Goal: Task Accomplishment & Management: Use online tool/utility

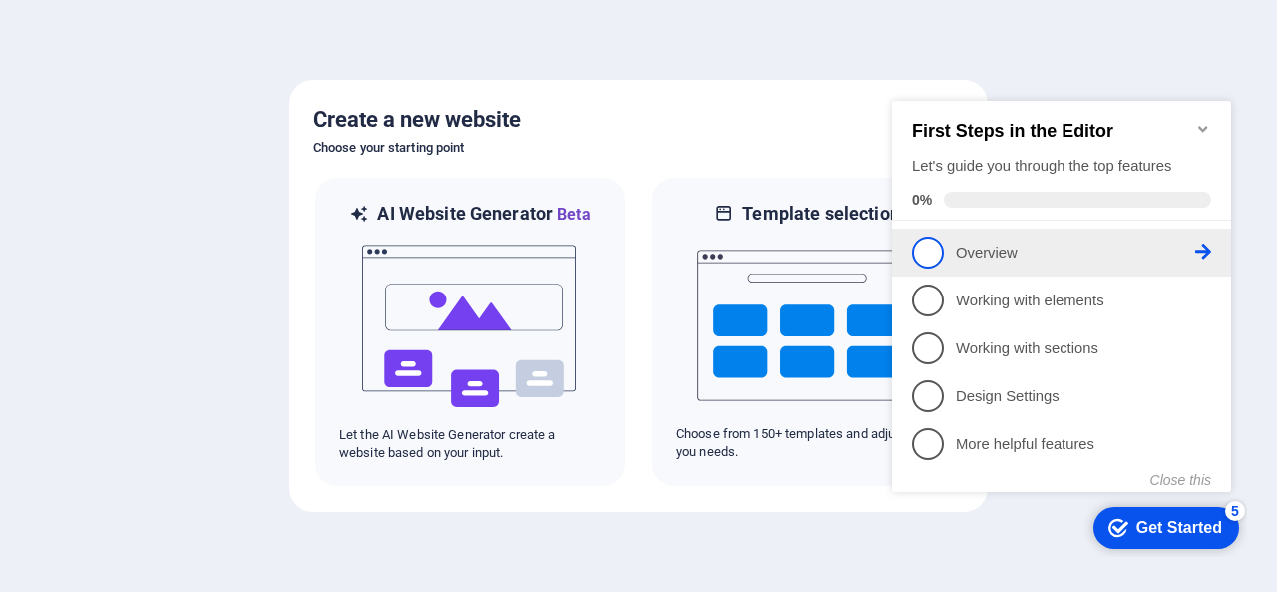
click at [924, 246] on span "1" at bounding box center [928, 253] width 32 height 32
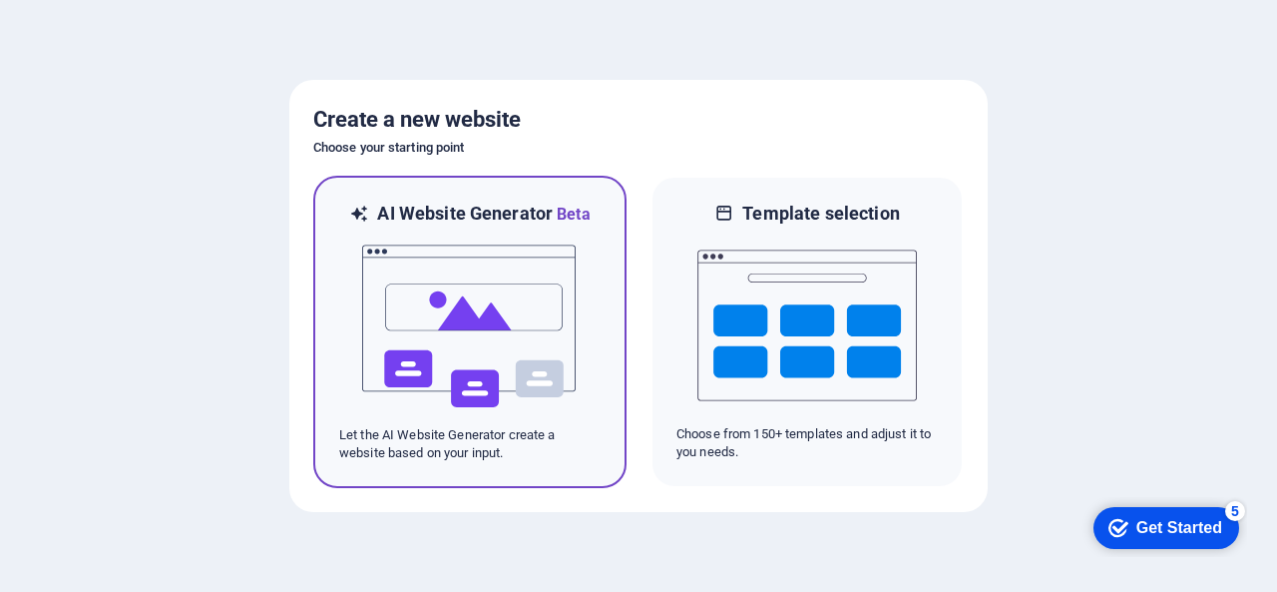
click at [445, 350] on img at bounding box center [470, 327] width 220 height 200
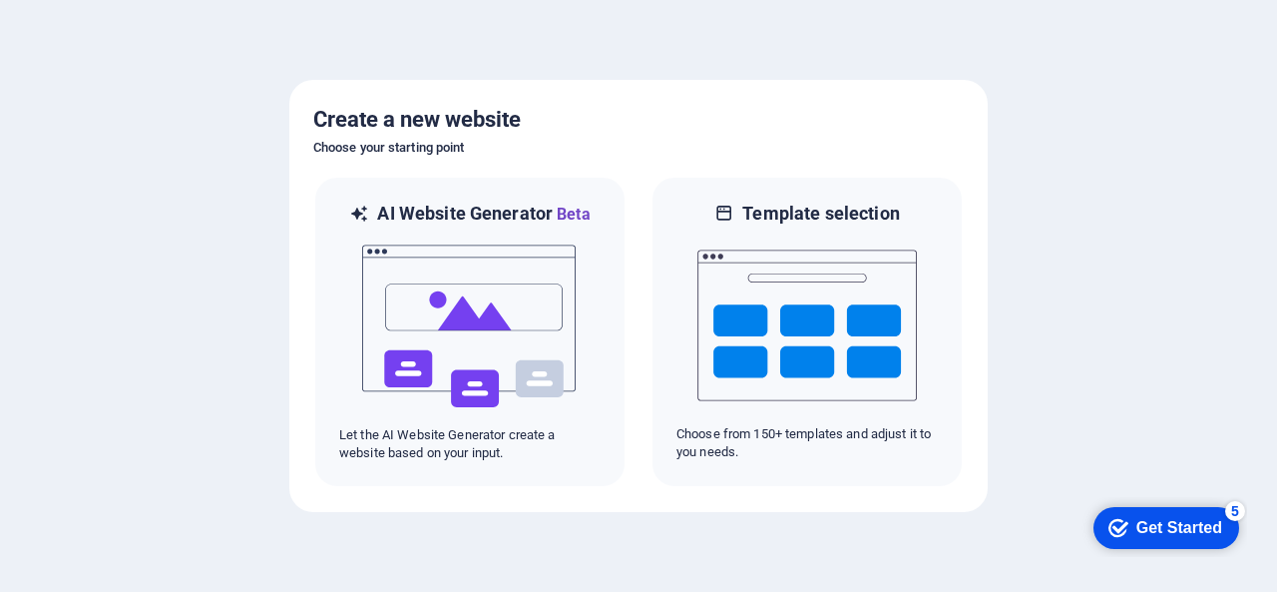
click at [1158, 520] on div "Get Started" at bounding box center [1180, 528] width 86 height 18
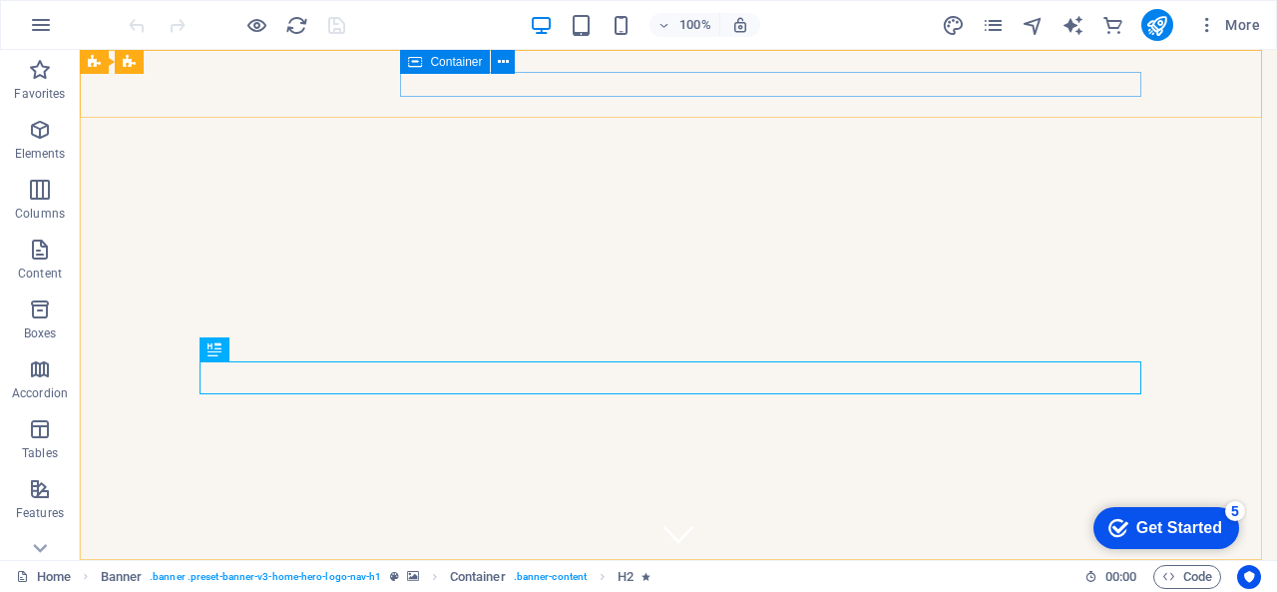
click at [435, 60] on span "Container" at bounding box center [456, 62] width 52 height 12
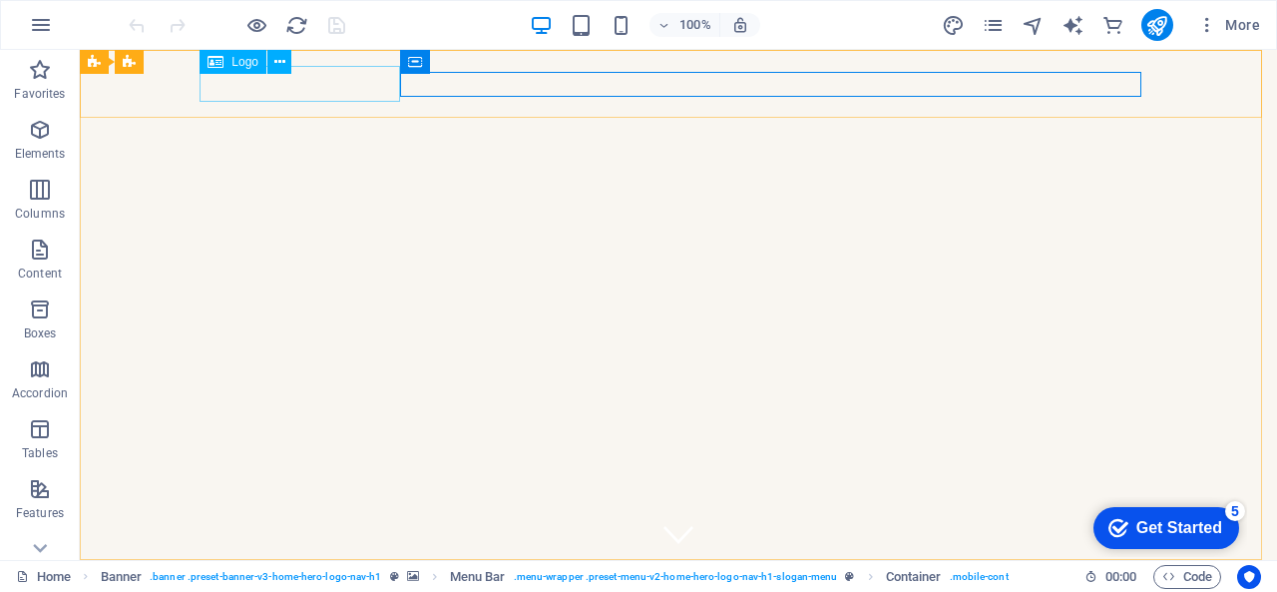
click at [238, 59] on span "Logo" at bounding box center [245, 62] width 27 height 12
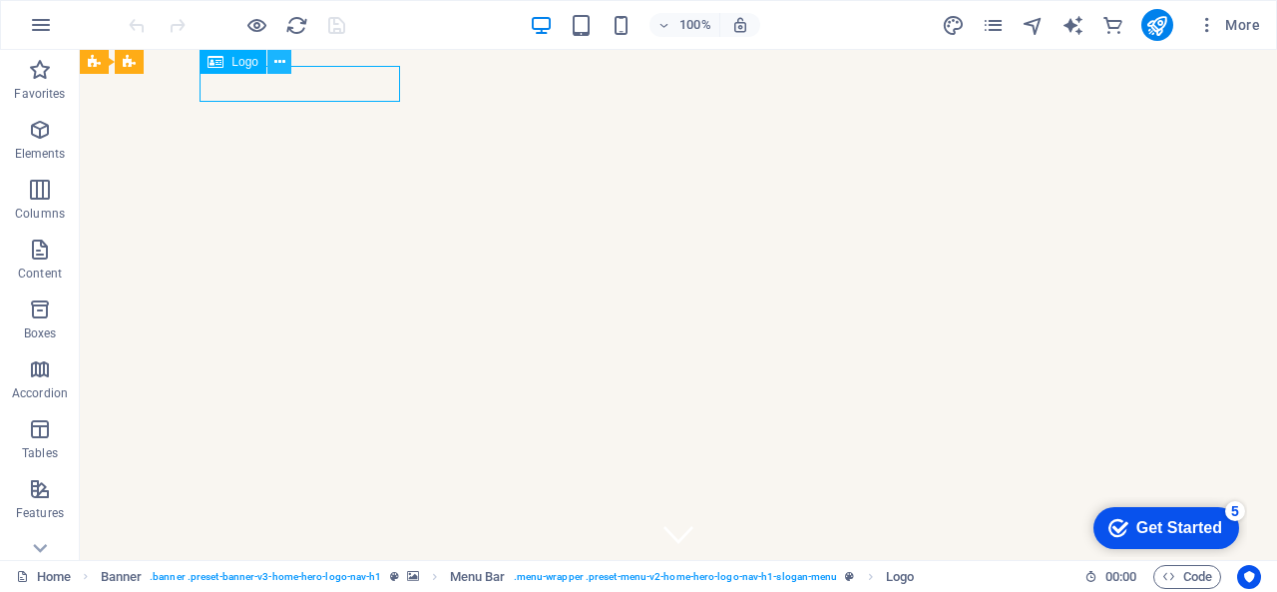
click at [279, 61] on icon at bounding box center [279, 62] width 11 height 21
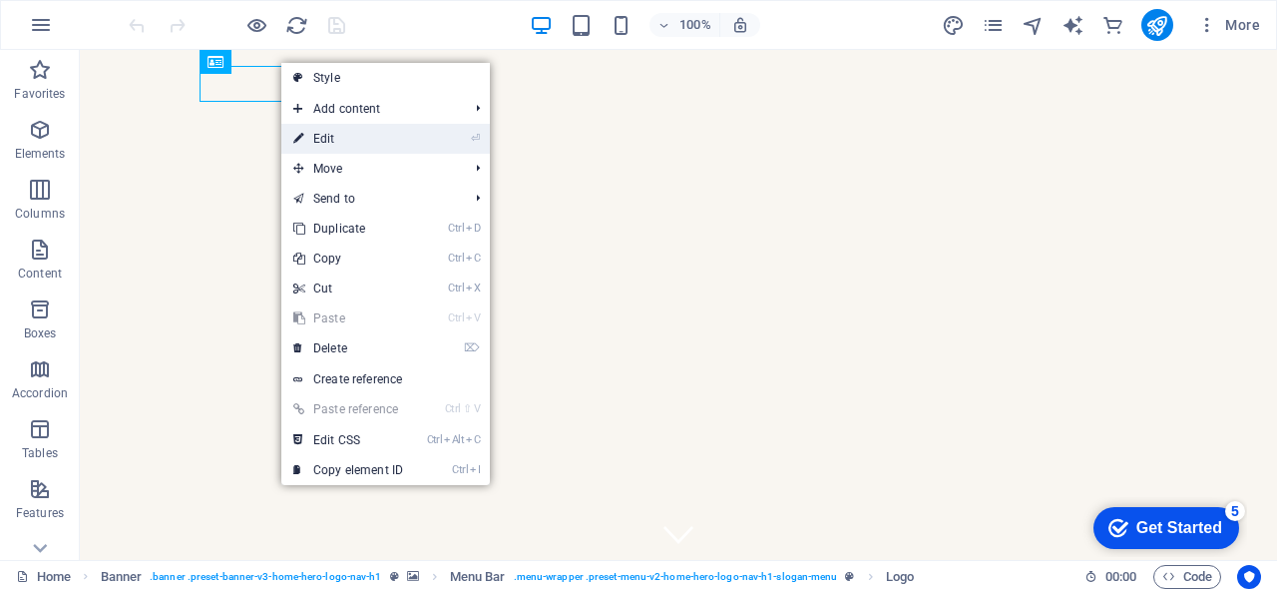
click at [328, 131] on link "⏎ Edit" at bounding box center [348, 139] width 134 height 30
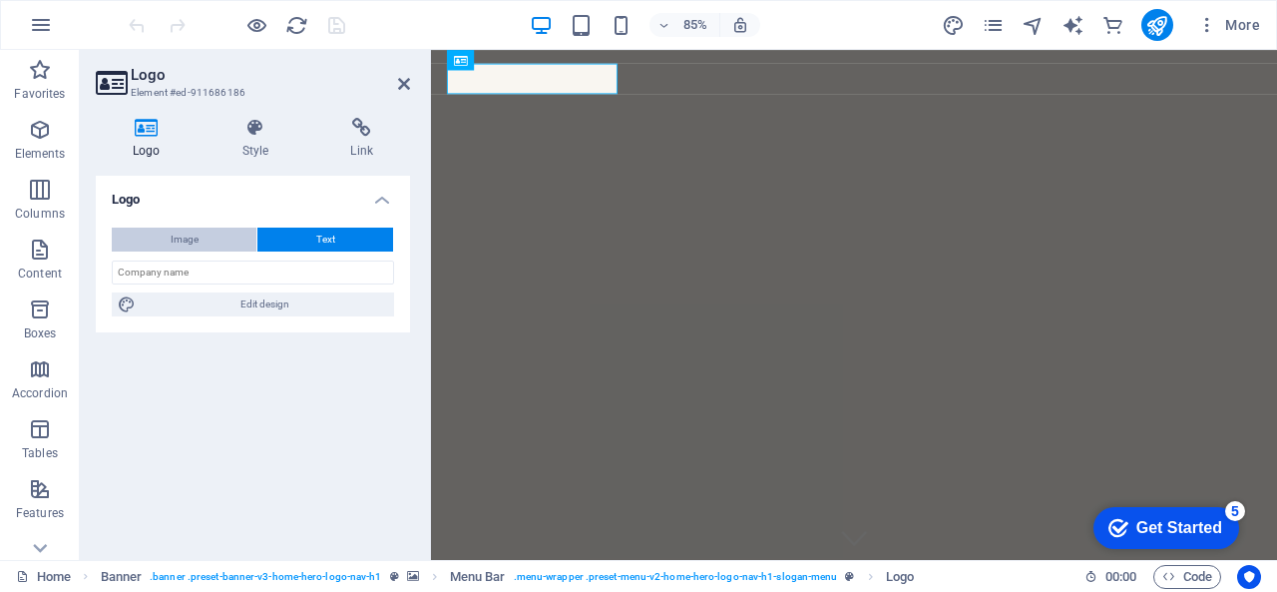
click at [190, 241] on span "Image" at bounding box center [185, 240] width 28 height 24
select select "DISABLED_OPTION_VALUE"
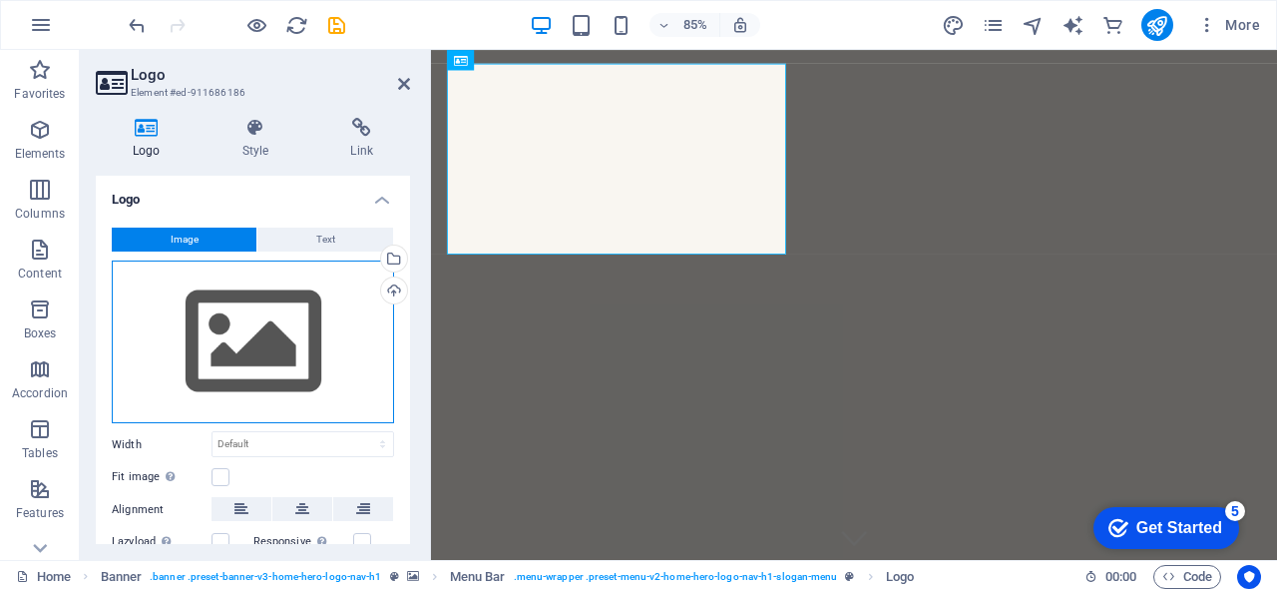
click at [324, 344] on div "Drag files here, click to choose files or select files from Files or our free s…" at bounding box center [253, 342] width 282 height 164
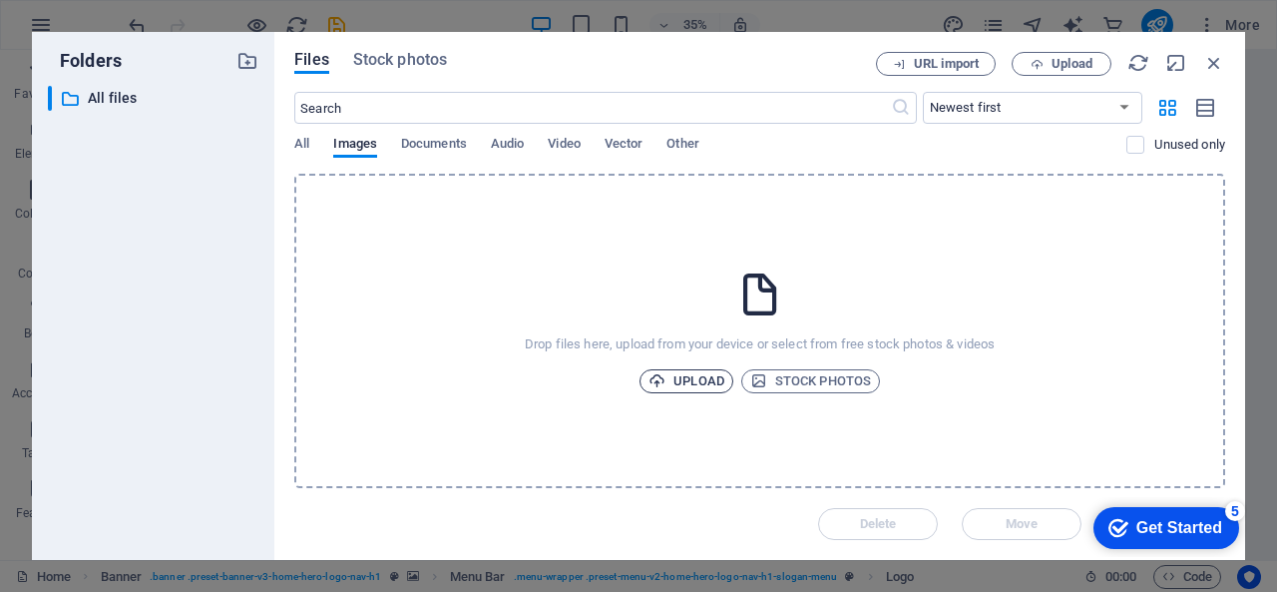
click at [672, 379] on span "Upload" at bounding box center [687, 381] width 76 height 24
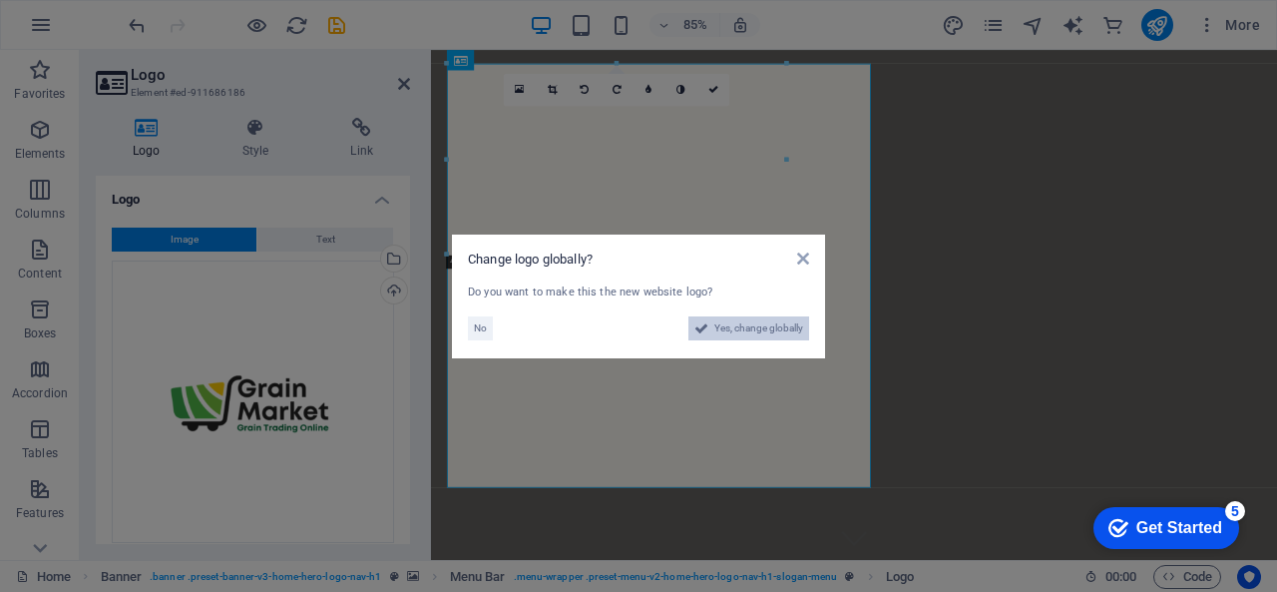
drag, startPoint x: 736, startPoint y: 326, endPoint x: 307, endPoint y: 972, distance: 775.3
click at [736, 326] on span "Yes, change globally" at bounding box center [759, 328] width 89 height 24
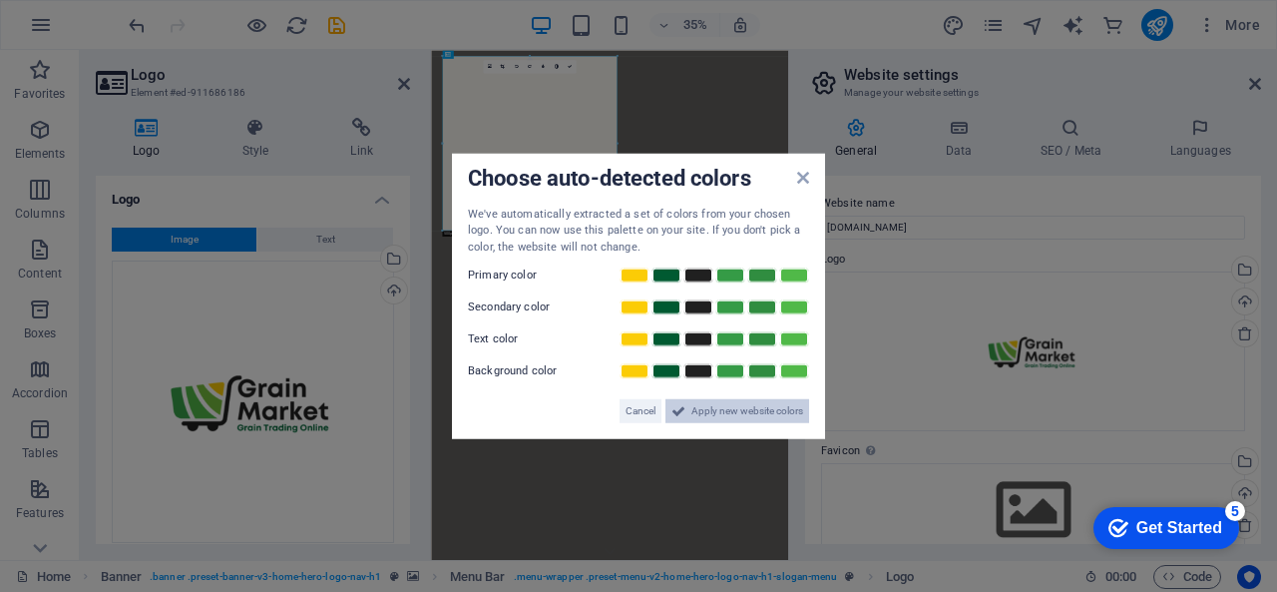
click at [729, 402] on span "Apply new website colors" at bounding box center [748, 411] width 112 height 24
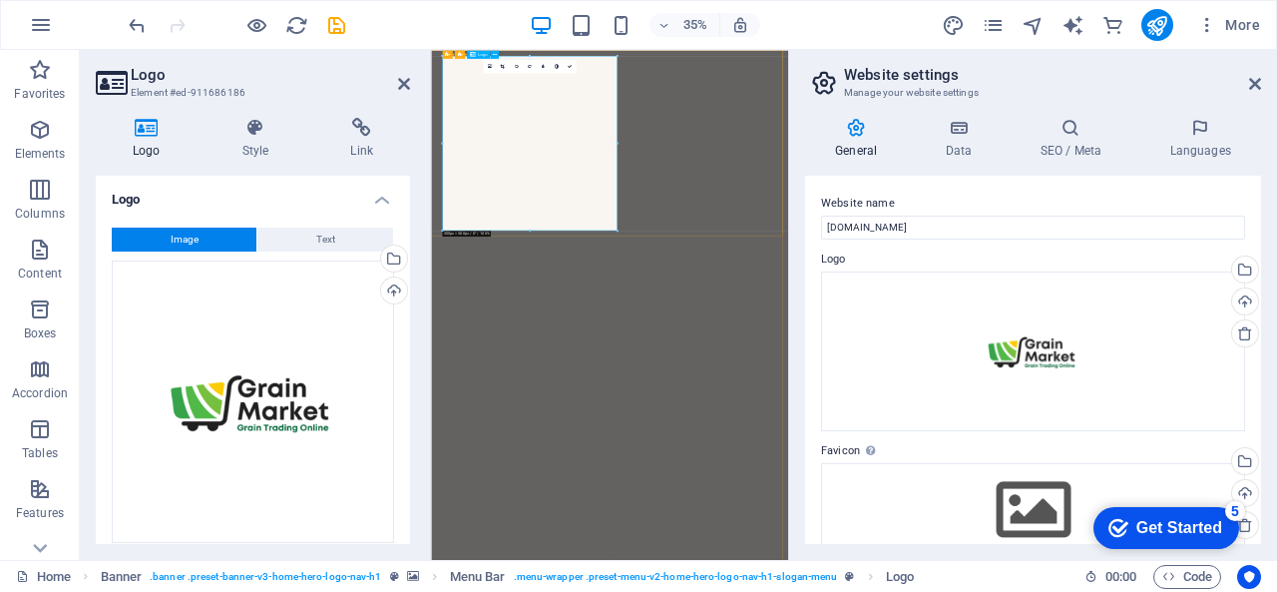
drag, startPoint x: 964, startPoint y: 280, endPoint x: 724, endPoint y: 423, distance: 279.7
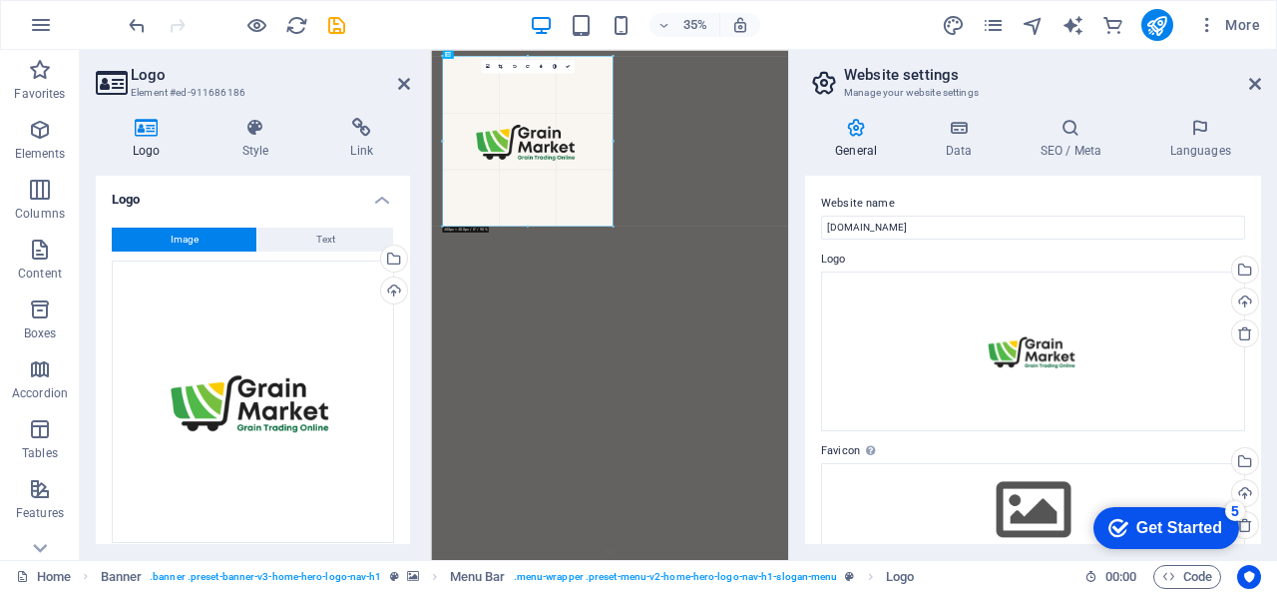
type input "488"
select select "px"
drag, startPoint x: 958, startPoint y: 275, endPoint x: 663, endPoint y: 222, distance: 300.3
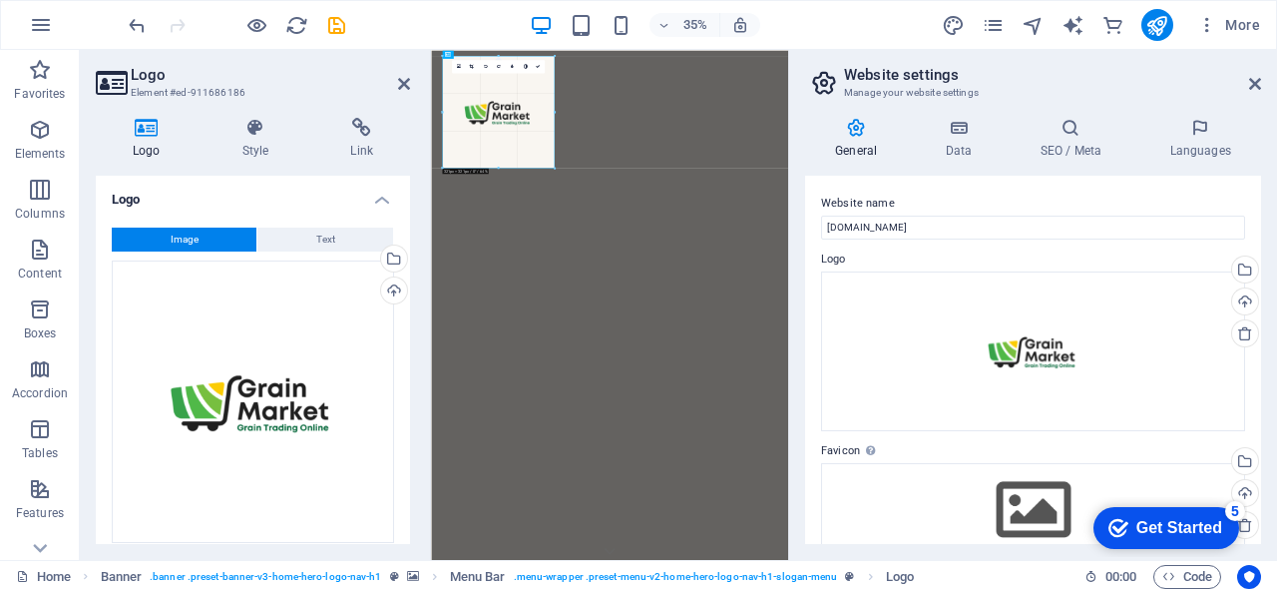
type input "321"
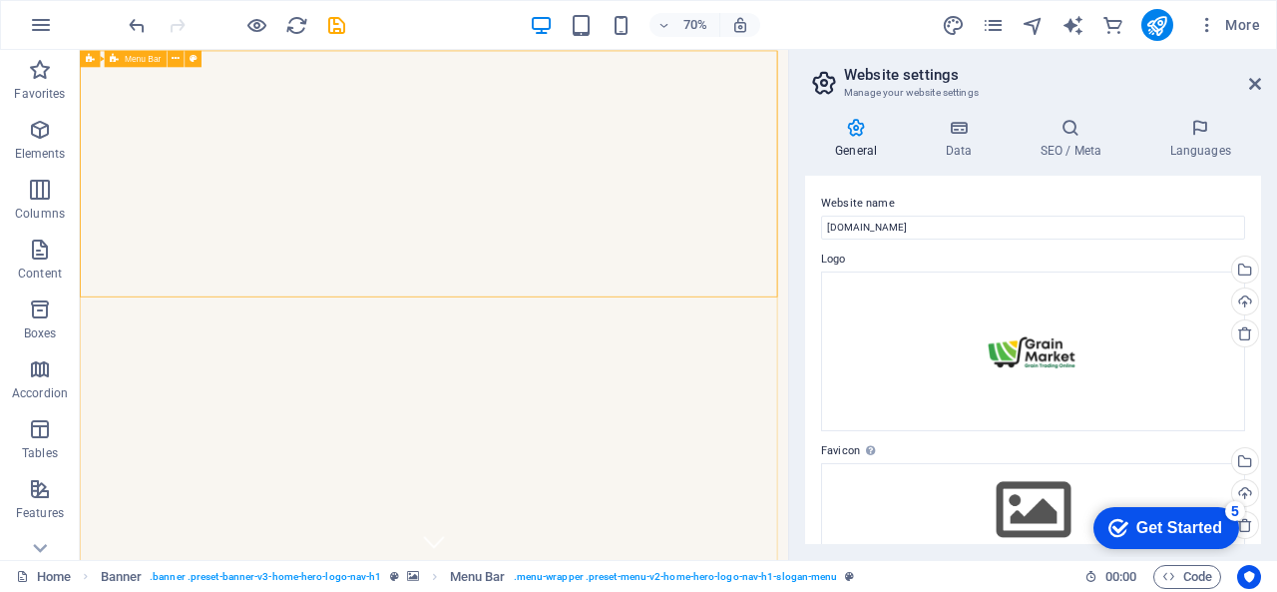
click at [122, 59] on div "Menu Bar" at bounding box center [136, 58] width 62 height 17
click at [178, 57] on icon at bounding box center [176, 58] width 8 height 15
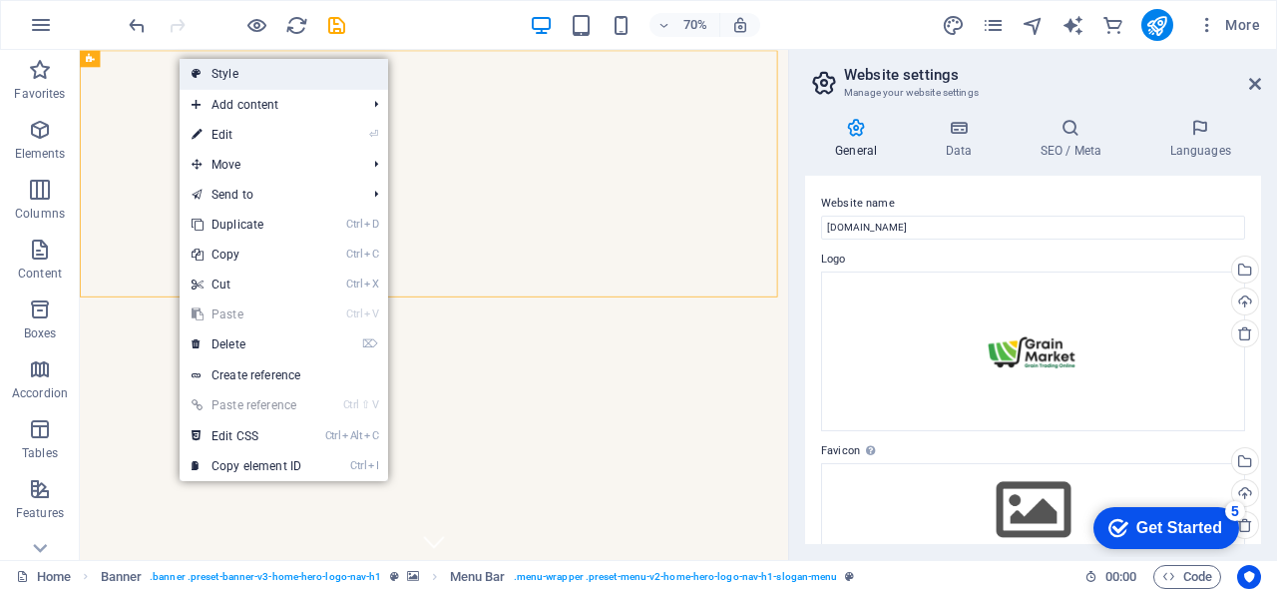
click at [223, 74] on link "Style" at bounding box center [284, 74] width 209 height 30
select select "rem"
select select "preset-menu-v2-home-hero-logo-nav-h1-slogan-menu"
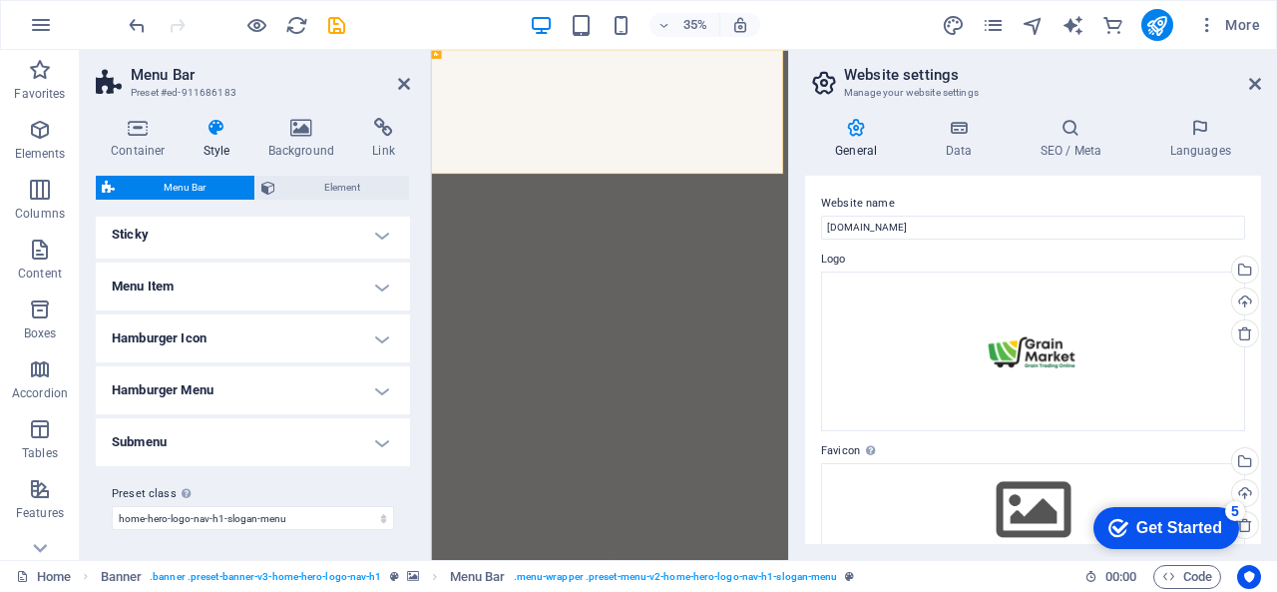
scroll to position [351, 0]
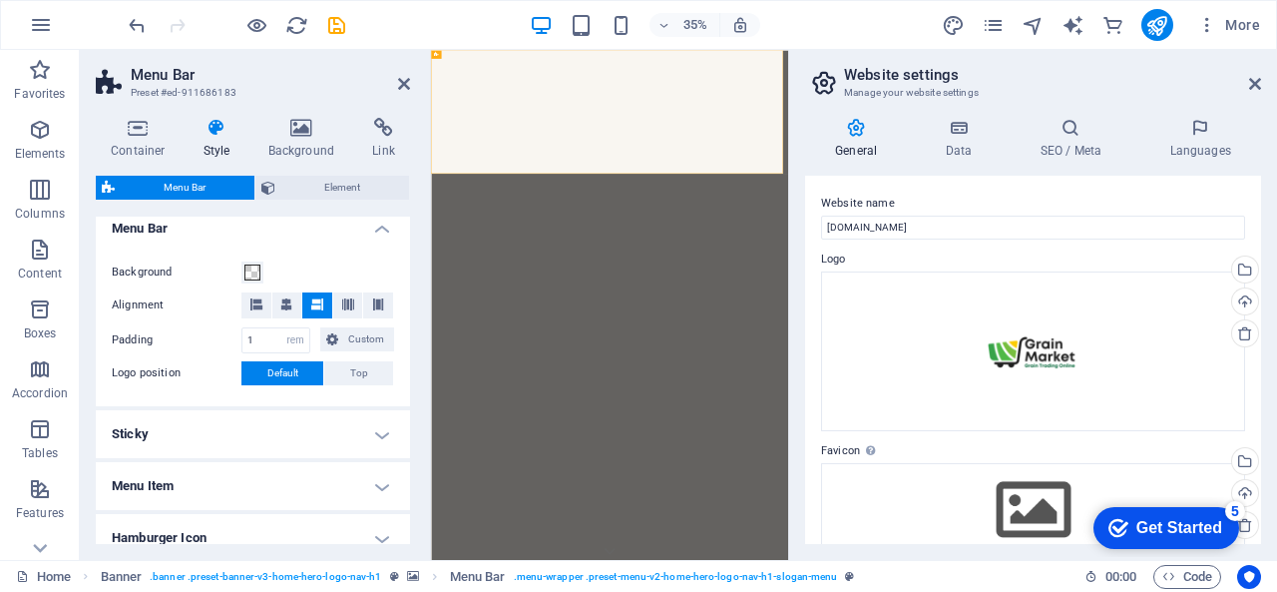
click at [234, 410] on h4 "Sticky" at bounding box center [253, 434] width 314 height 48
click at [234, 410] on h4 "Sticky" at bounding box center [253, 428] width 314 height 36
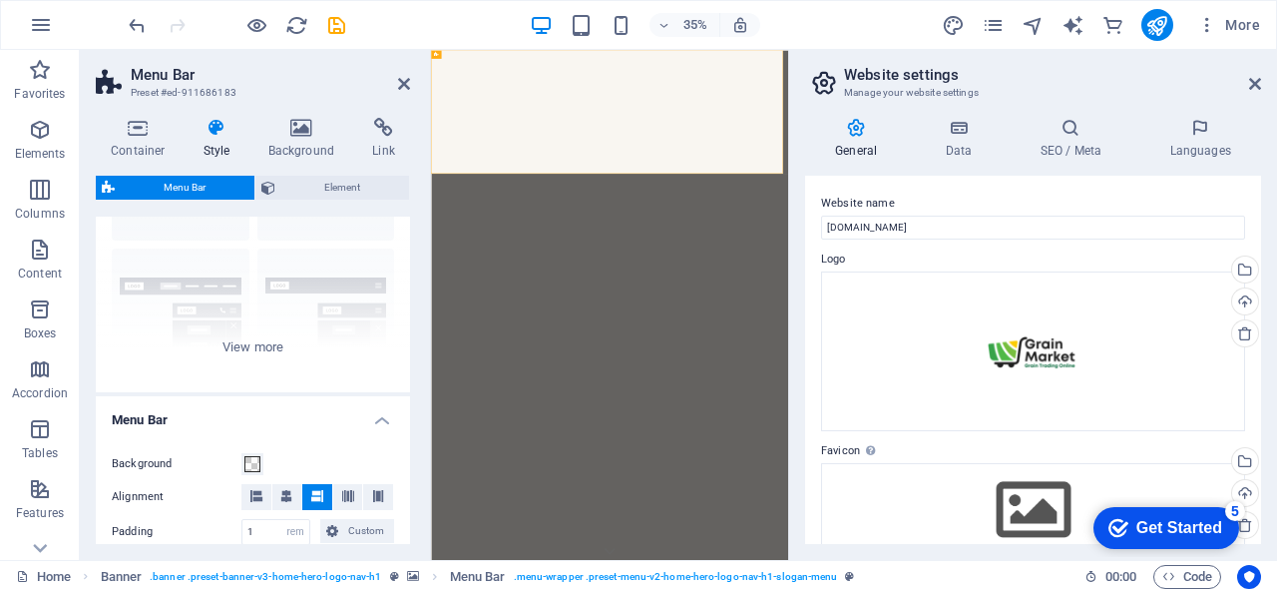
scroll to position [52, 0]
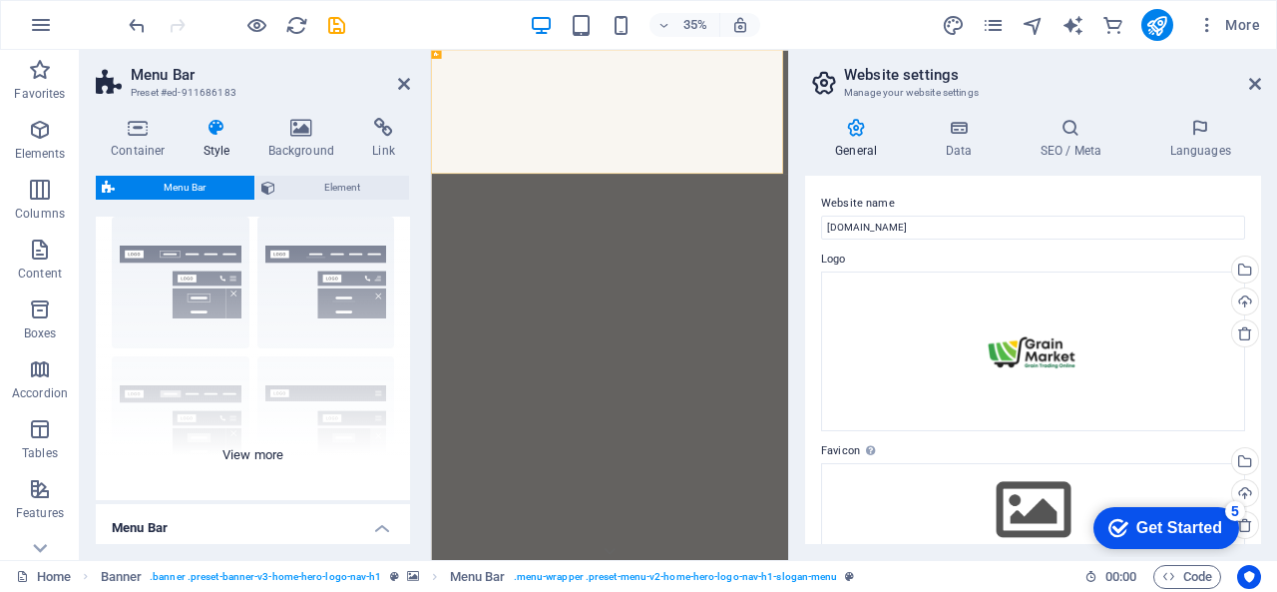
click at [220, 290] on div "Border Centered Default Fixed Loki Trigger Wide XXL" at bounding box center [253, 350] width 314 height 299
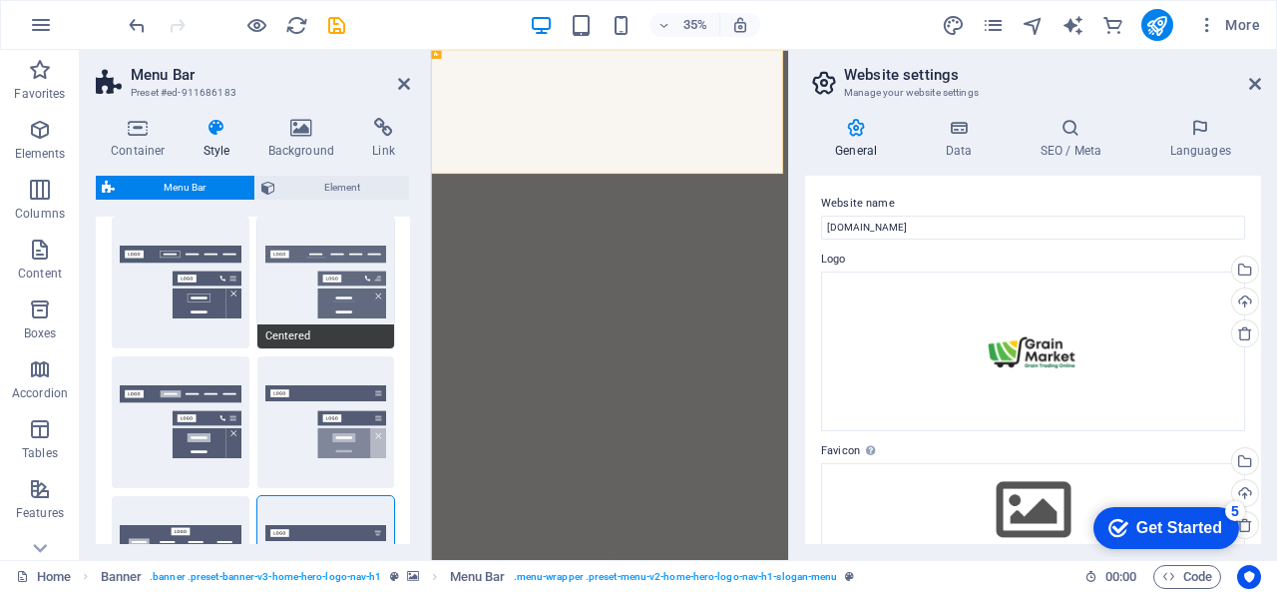
click at [314, 322] on button "Centered" at bounding box center [326, 283] width 138 height 132
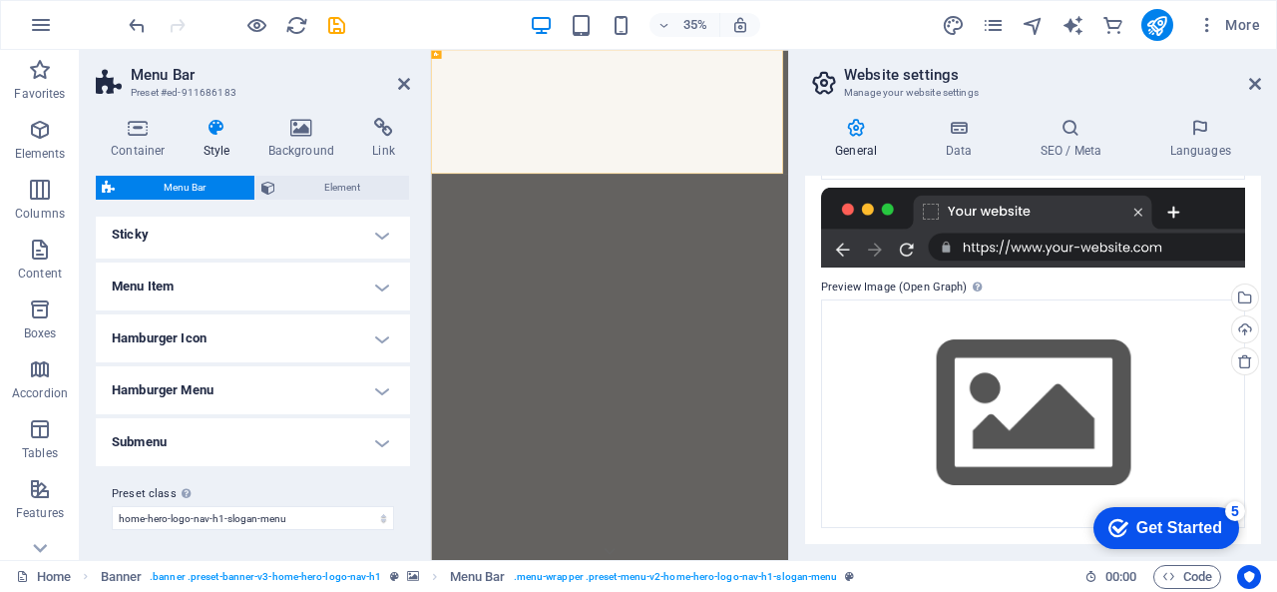
scroll to position [0, 0]
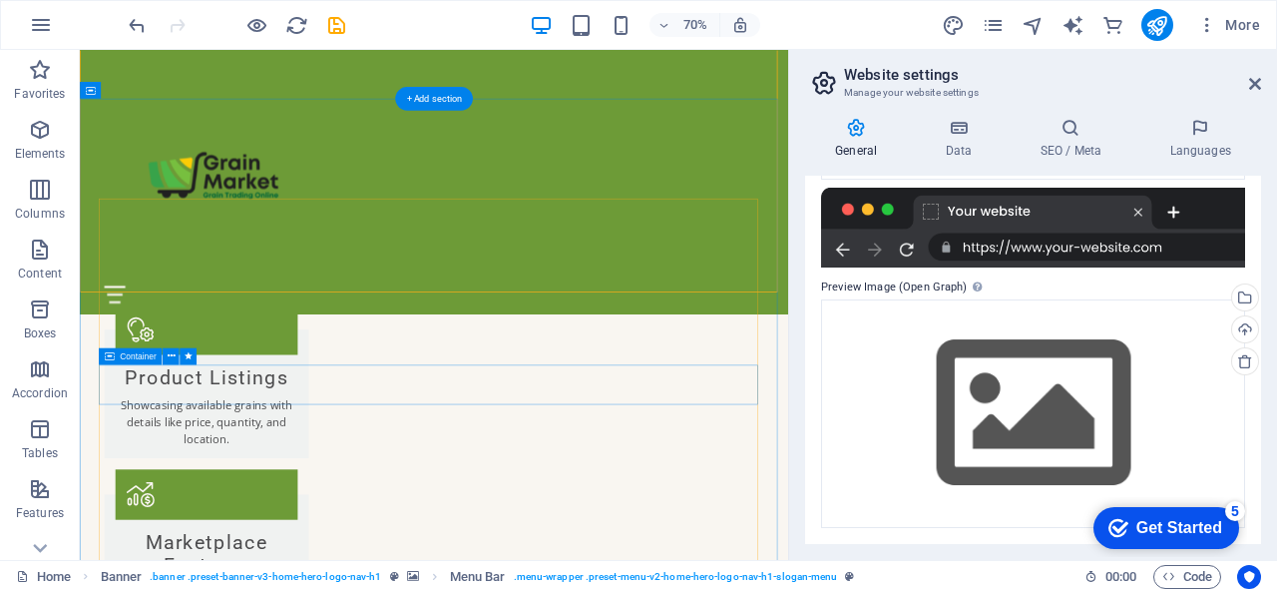
scroll to position [2794, 0]
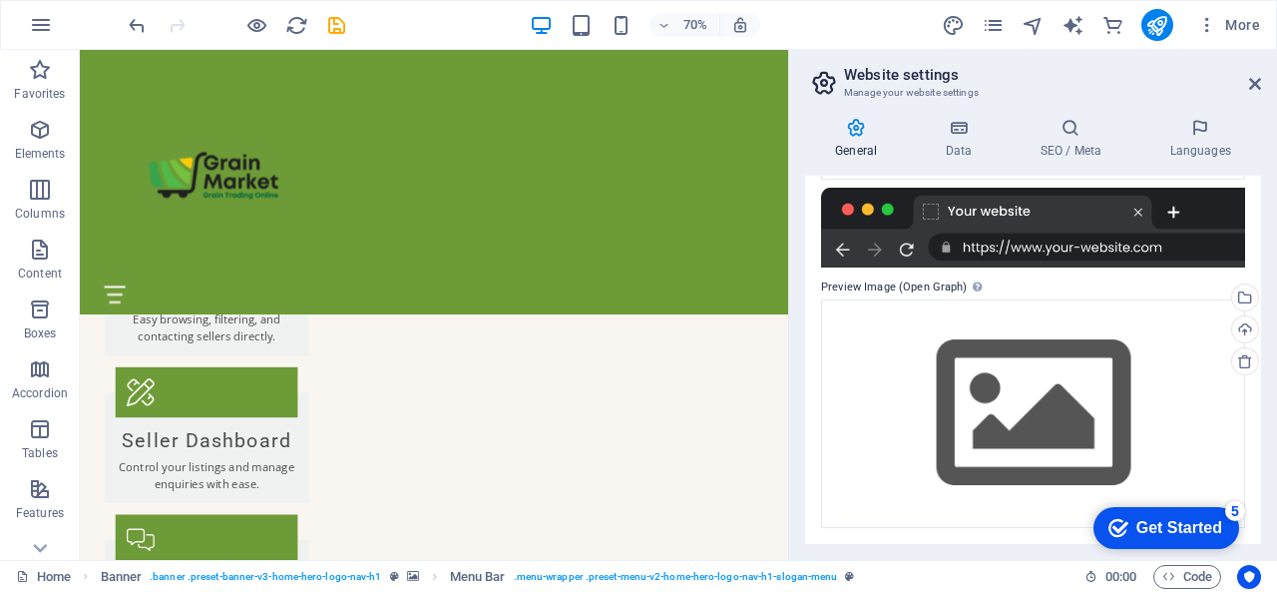
click at [1246, 75] on h2 "Website settings" at bounding box center [1052, 75] width 417 height 18
click at [1253, 84] on icon at bounding box center [1255, 84] width 12 height 16
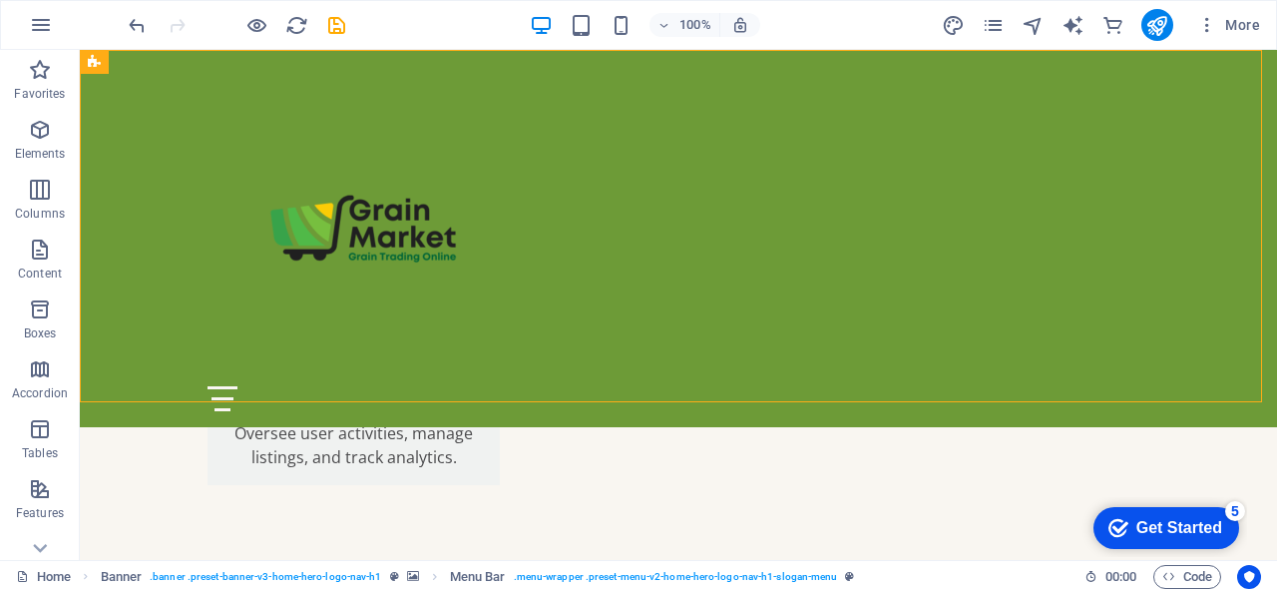
scroll to position [3629, 0]
